Goal: Task Accomplishment & Management: Use online tool/utility

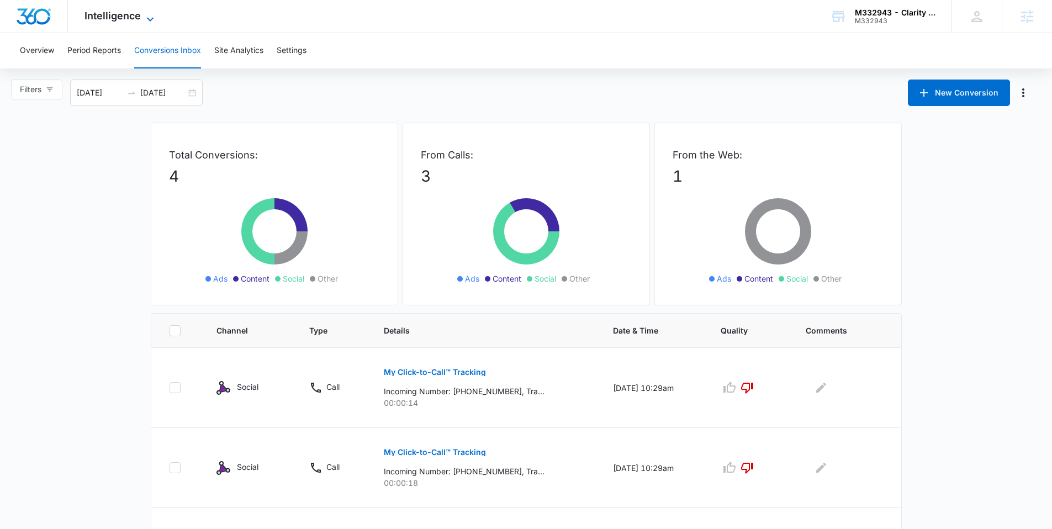
click at [145, 21] on icon at bounding box center [150, 19] width 13 height 13
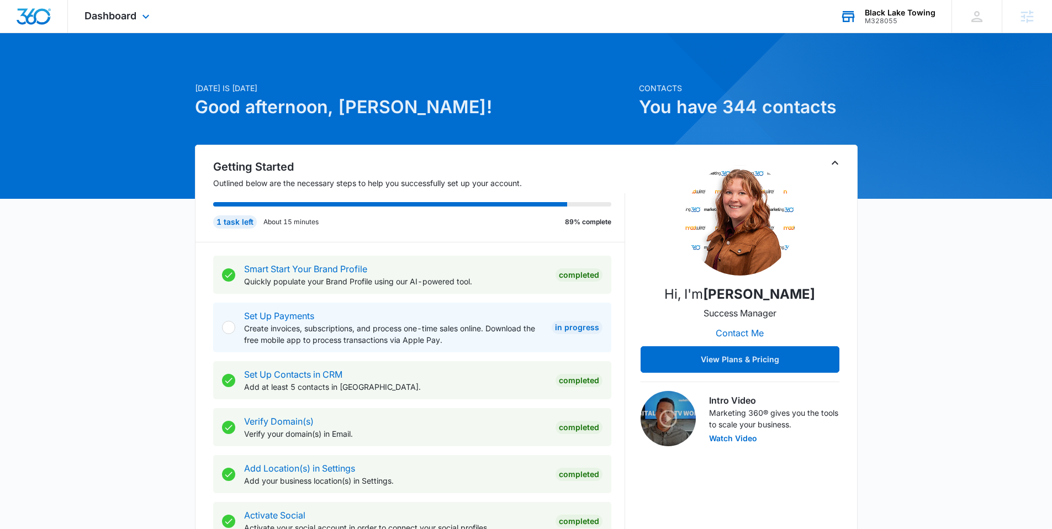
click at [887, 23] on div "M328055" at bounding box center [900, 21] width 71 height 8
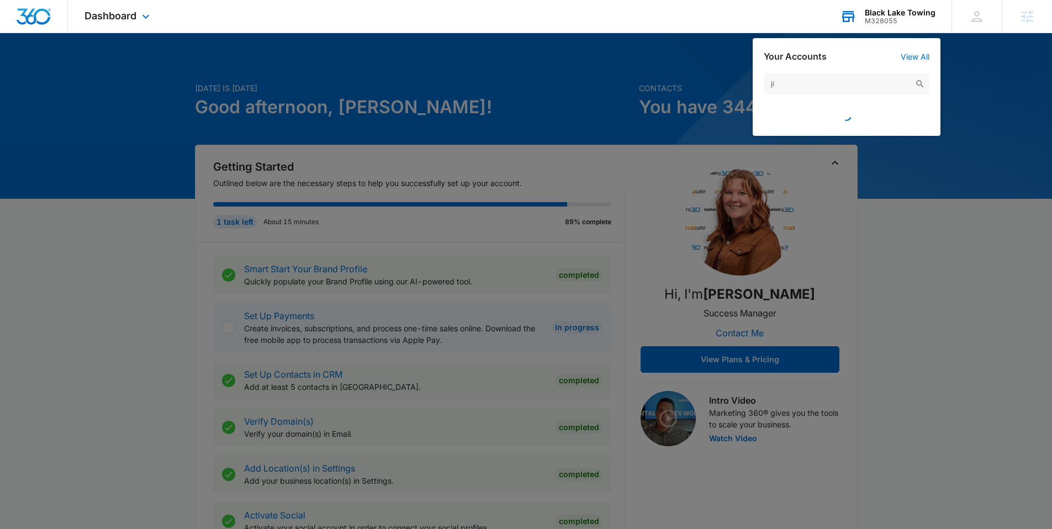
type input "j"
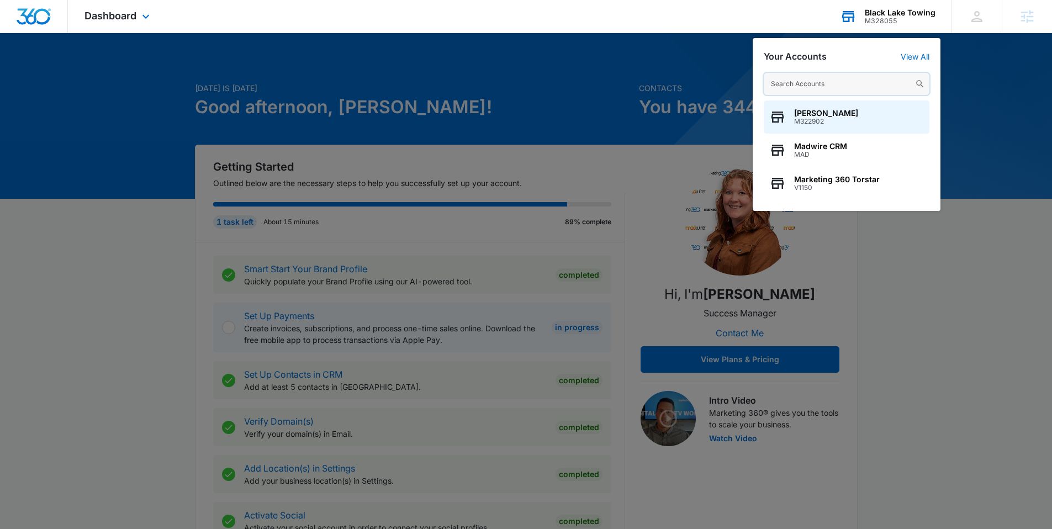
paste input "M326243"
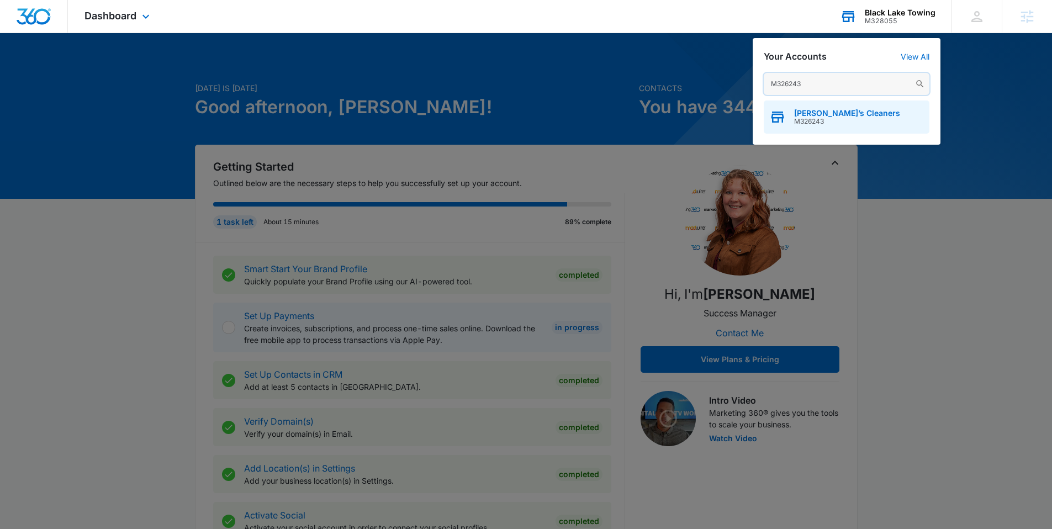
type input "M326243"
click at [836, 113] on span "Jimmy’s Cleaners" at bounding box center [847, 113] width 106 height 9
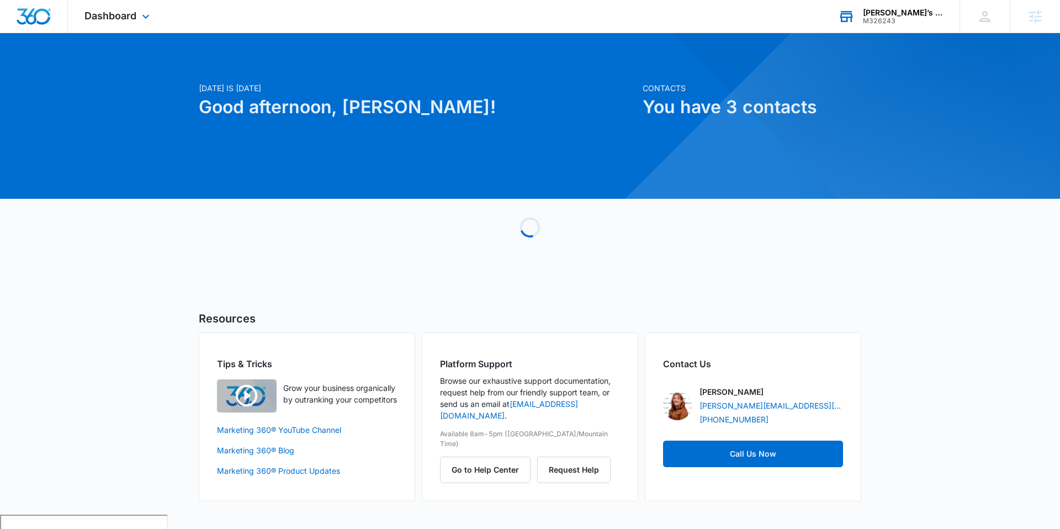
click at [136, 21] on div "Dashboard Apps Reputation Websites Forms CRM Email Social POS Content Ads Intel…" at bounding box center [118, 16] width 101 height 33
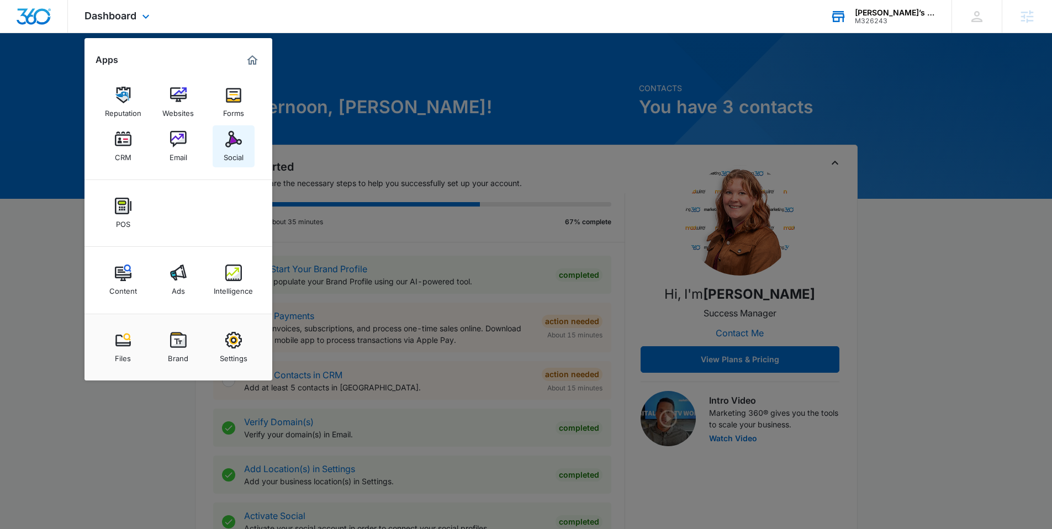
click at [225, 149] on div "Social" at bounding box center [234, 154] width 20 height 14
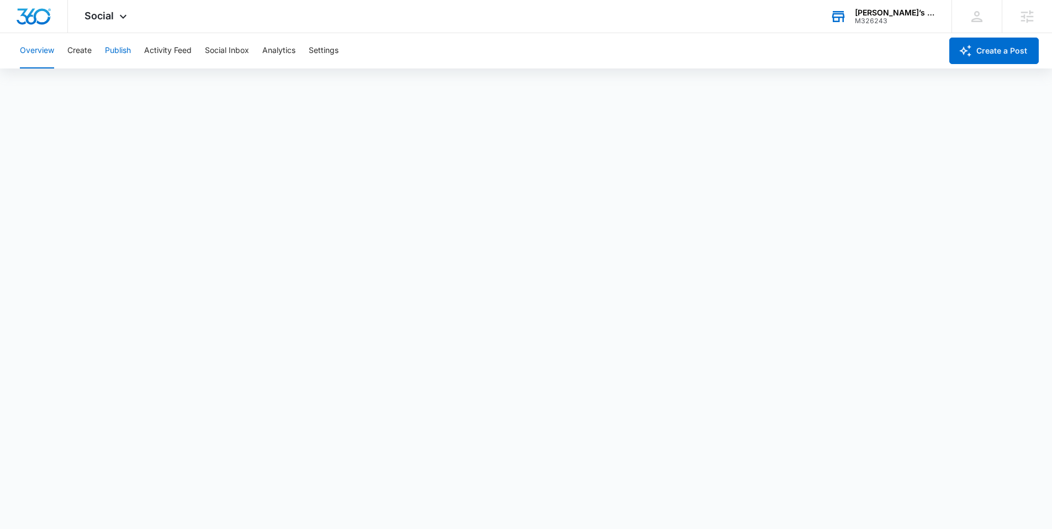
click at [128, 57] on button "Publish" at bounding box center [118, 50] width 26 height 35
click at [115, 52] on button "Publish" at bounding box center [118, 50] width 26 height 35
